Goal: Task Accomplishment & Management: Manage account settings

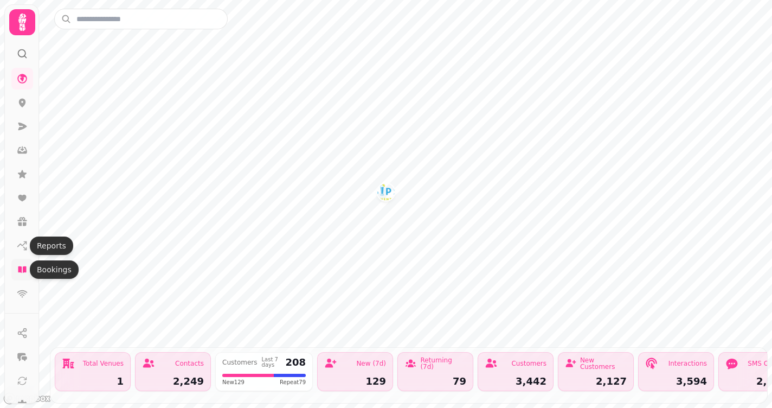
click at [21, 265] on icon at bounding box center [22, 269] width 11 height 11
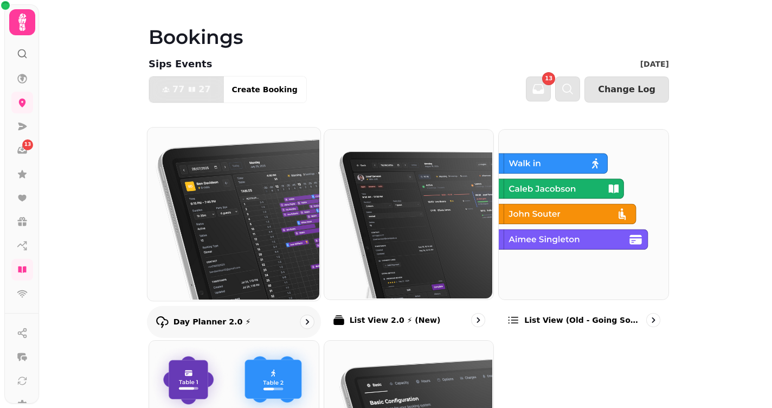
click at [237, 223] on img at bounding box center [232, 212] width 173 height 173
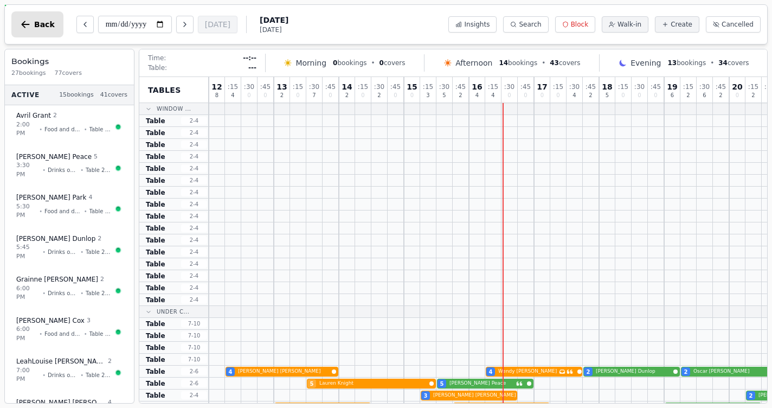
click at [30, 27] on icon "button" at bounding box center [25, 24] width 11 height 11
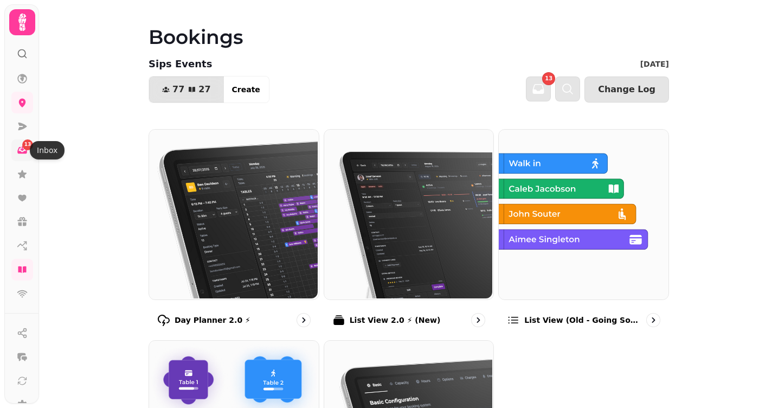
click at [24, 151] on icon at bounding box center [22, 150] width 11 height 11
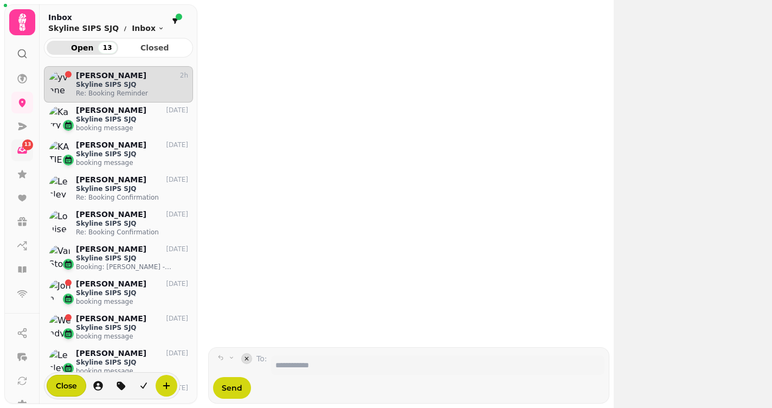
scroll to position [332, 149]
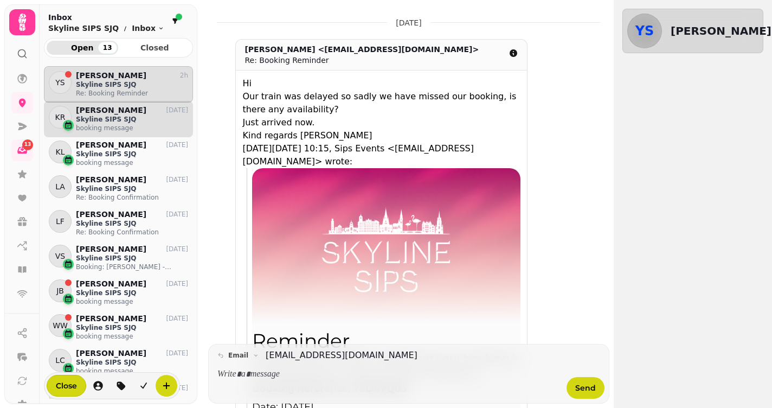
click at [117, 113] on p "[PERSON_NAME]" at bounding box center [111, 110] width 70 height 9
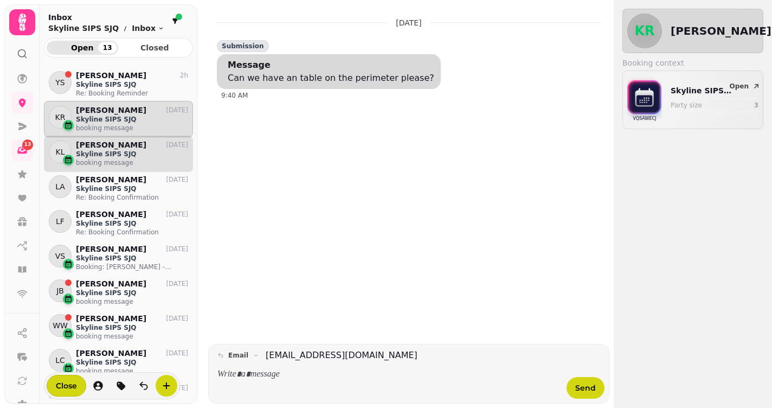
click at [117, 147] on p "[PERSON_NAME]" at bounding box center [111, 144] width 70 height 9
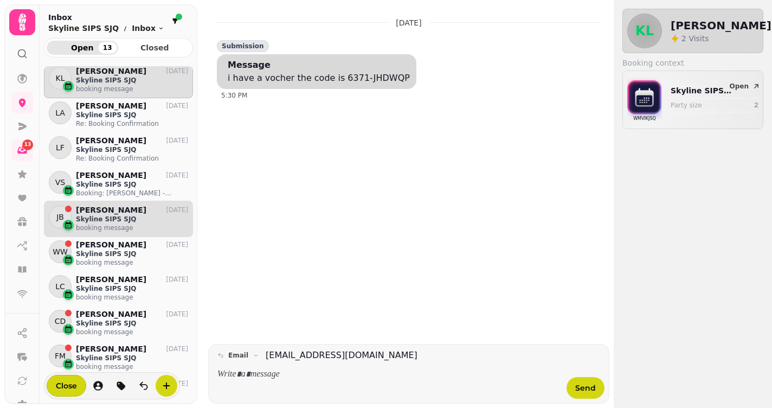
scroll to position [75, 0]
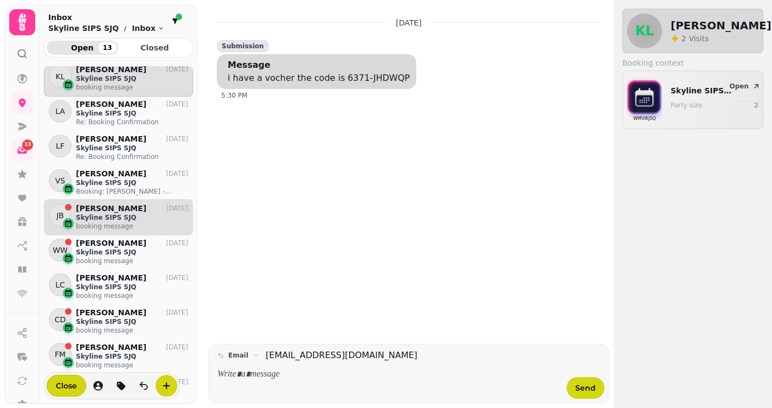
click at [109, 220] on p "Skyline SIPS SJQ" at bounding box center [132, 217] width 112 height 9
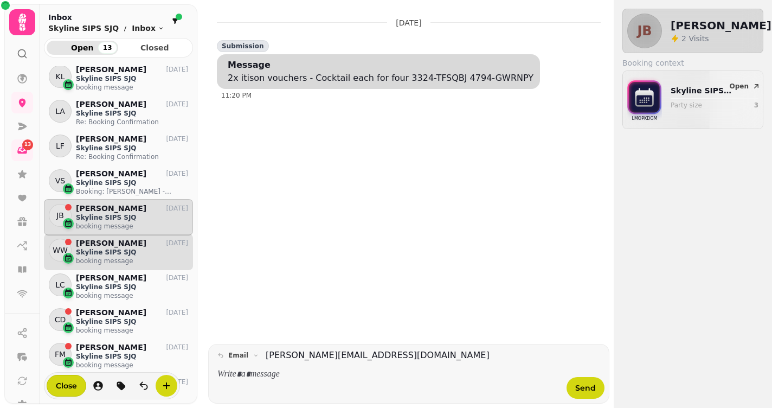
click at [111, 251] on p "Skyline SIPS SJQ" at bounding box center [132, 252] width 112 height 9
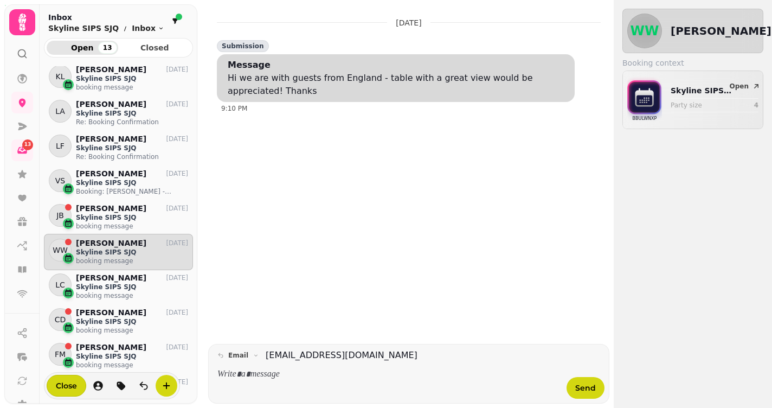
scroll to position [134, 0]
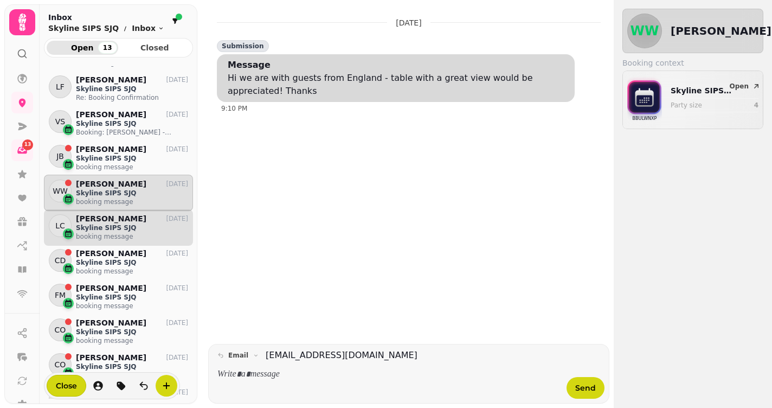
click at [126, 229] on p "Skyline SIPS SJQ" at bounding box center [132, 227] width 112 height 9
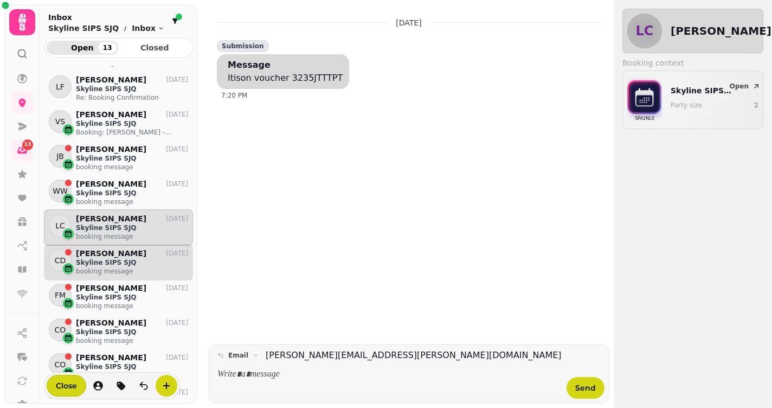
click at [114, 268] on p "booking message" at bounding box center [132, 271] width 112 height 9
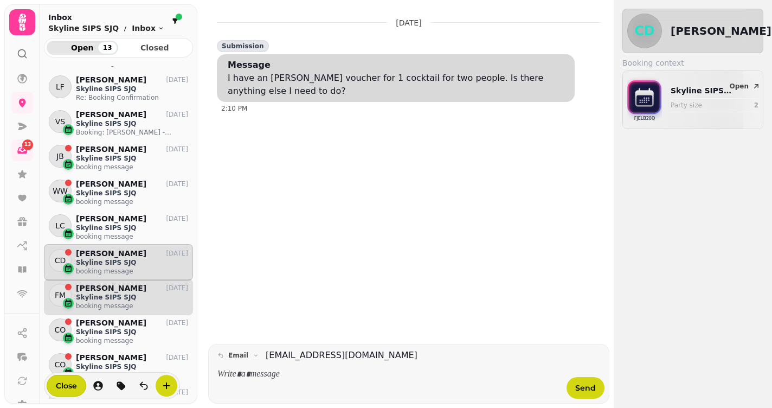
click at [109, 295] on p "Skyline SIPS SJQ" at bounding box center [132, 297] width 112 height 9
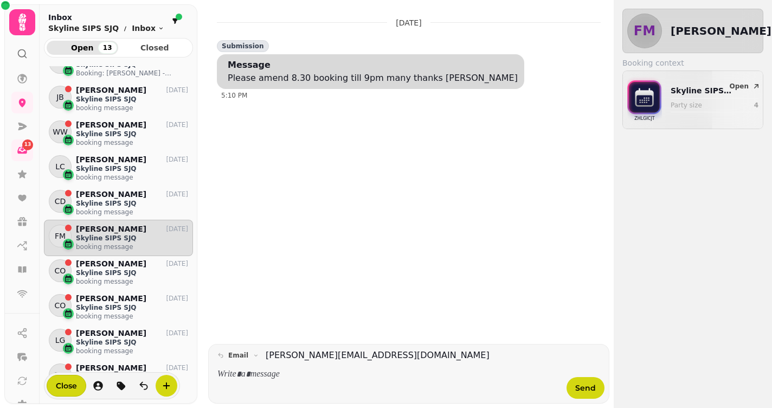
scroll to position [209, 0]
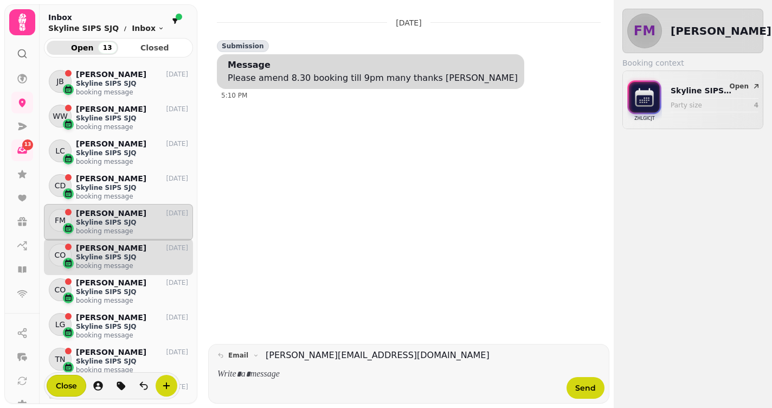
click at [118, 261] on p "booking message" at bounding box center [132, 265] width 112 height 9
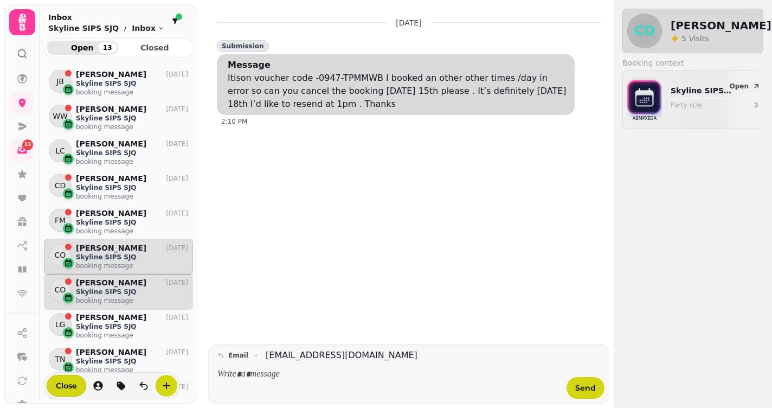
click at [108, 297] on p "booking message" at bounding box center [132, 300] width 112 height 9
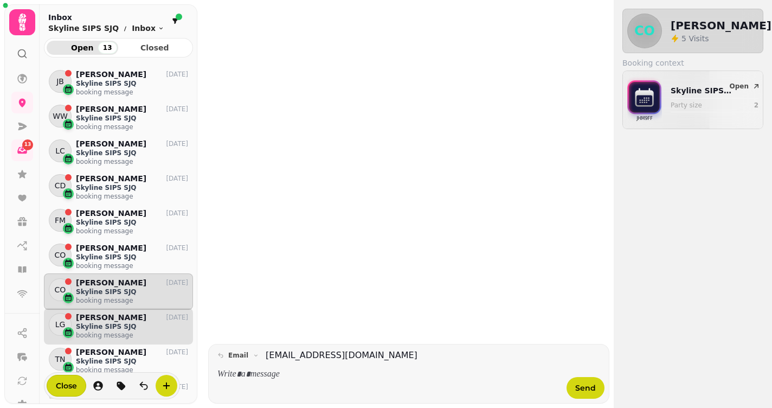
click at [101, 323] on p "Skyline SIPS SJQ" at bounding box center [132, 326] width 112 height 9
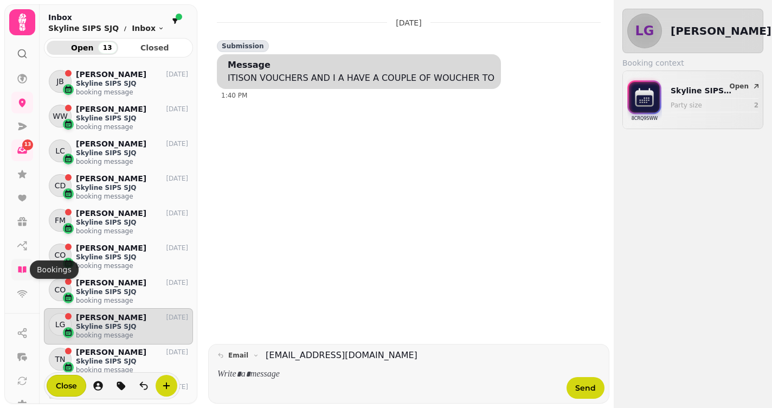
click at [20, 275] on link at bounding box center [22, 270] width 22 height 22
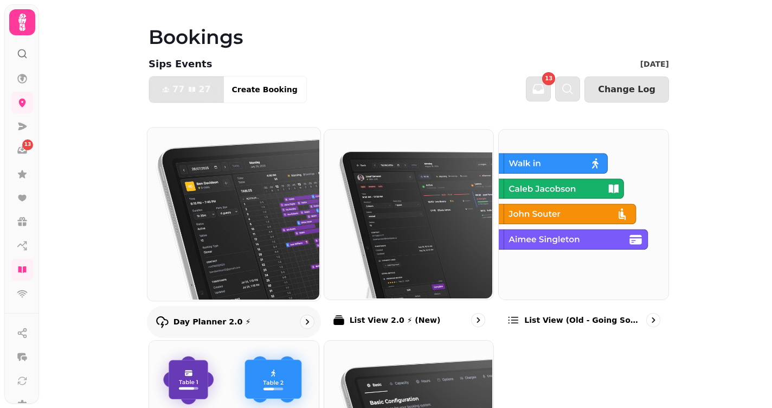
click at [215, 249] on img at bounding box center [232, 212] width 173 height 173
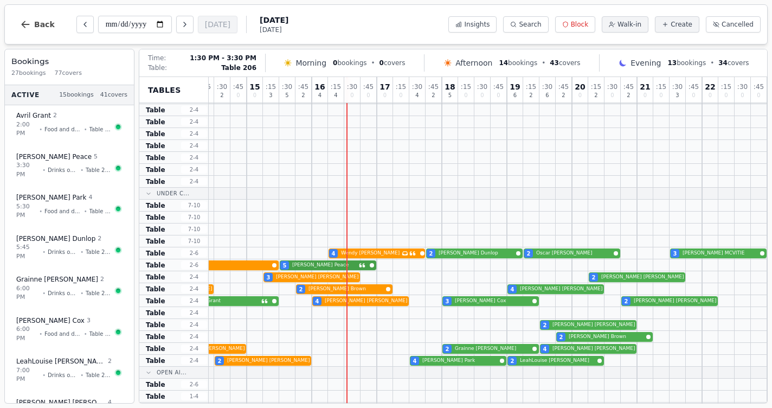
scroll to position [118, 157]
click at [181, 27] on icon "Next day" at bounding box center [185, 24] width 9 height 9
type input "**********"
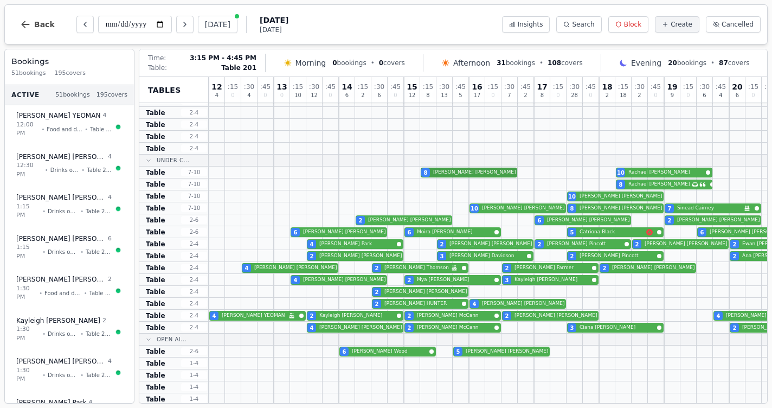
scroll to position [151, 0]
